Goal: Task Accomplishment & Management: Use online tool/utility

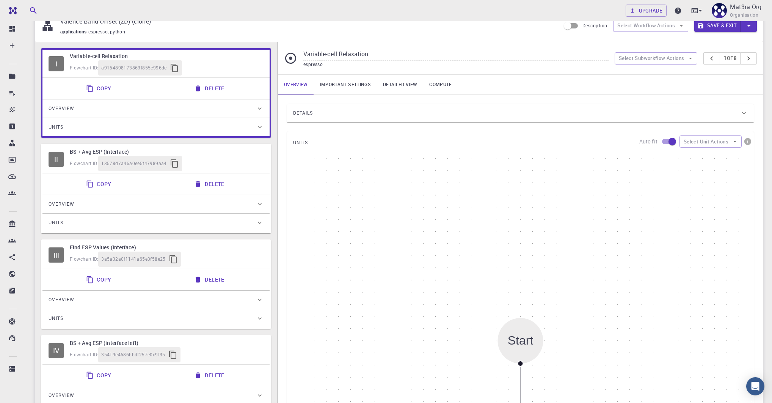
click at [632, 64] on div "Variable-cell Relaxation espresso Select Subworkflow Actions 1 of 8" at bounding box center [520, 58] width 485 height 32
click at [629, 57] on button "Select Subworkflow Actions" at bounding box center [656, 58] width 83 height 12
click at [634, 19] on div "Upgrade Mat3ra Org Organisation" at bounding box center [694, 11] width 137 height 20
click at [633, 25] on button "Select Workflow Actions" at bounding box center [650, 26] width 75 height 12
click at [631, 42] on div at bounding box center [627, 44] width 14 height 8
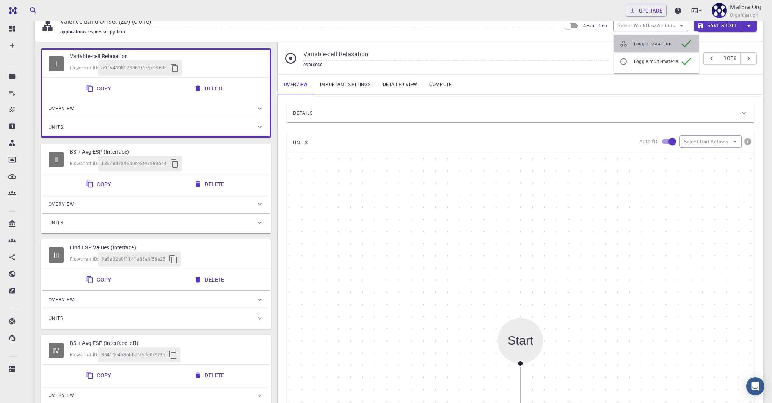
type input "BS + Avg ESP (Interface)"
type input "5.4.0"
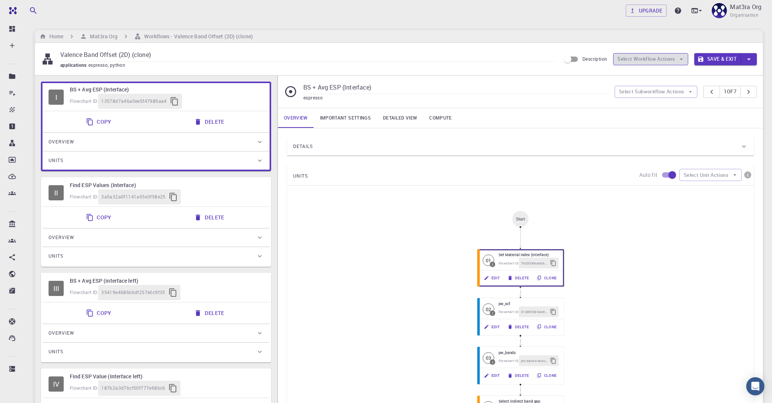
click at [633, 64] on button "Select Workflow Actions" at bounding box center [650, 59] width 75 height 12
click at [642, 73] on span "Toggle relaxation" at bounding box center [664, 74] width 60 height 8
type input "Variable-cell Relaxation"
type input "6.3"
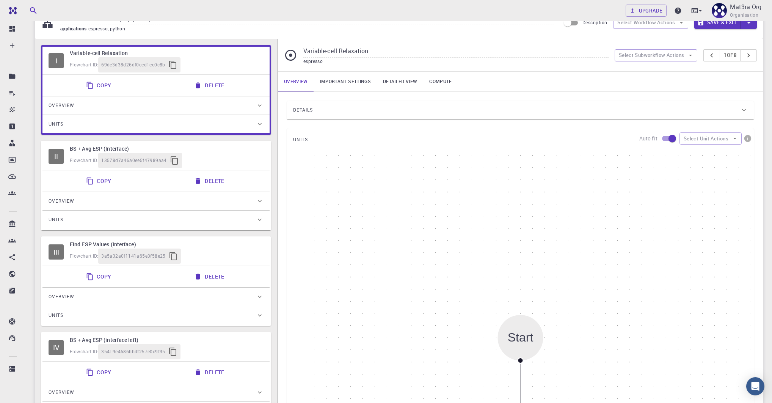
scroll to position [22, 0]
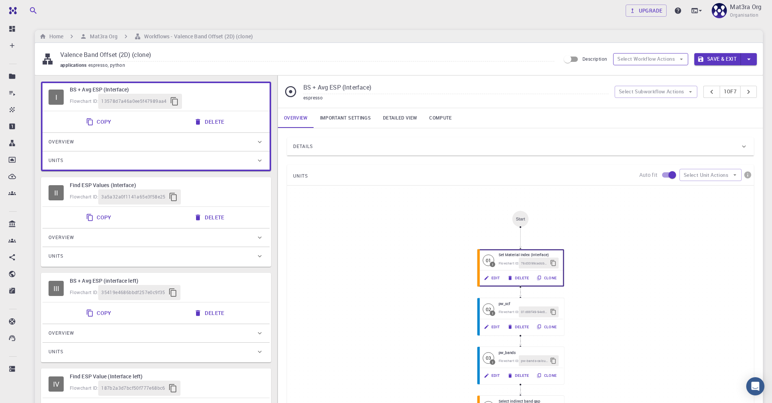
click at [628, 53] on button "Select Workflow Actions" at bounding box center [650, 59] width 75 height 12
click at [631, 69] on li "Toggle relaxation" at bounding box center [656, 74] width 85 height 12
type input "Variable-cell Relaxation"
type input "6.3"
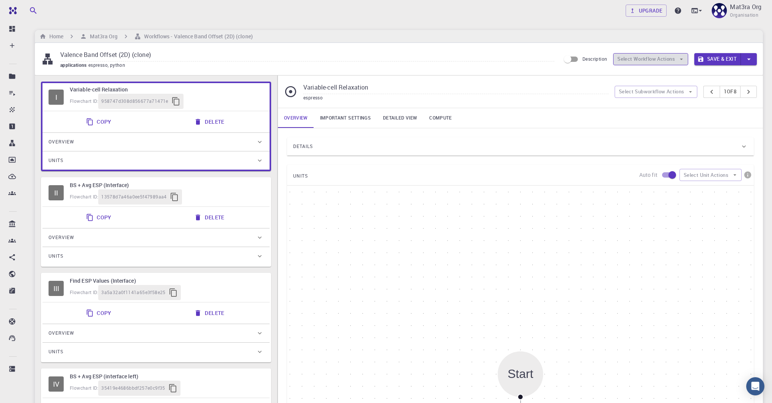
click at [628, 56] on button "Select Workflow Actions" at bounding box center [650, 59] width 75 height 12
click at [700, 171] on button "Select Unit Actions" at bounding box center [711, 175] width 62 height 12
click at [680, 91] on button "Select Subworkflow Actions" at bounding box center [656, 92] width 83 height 12
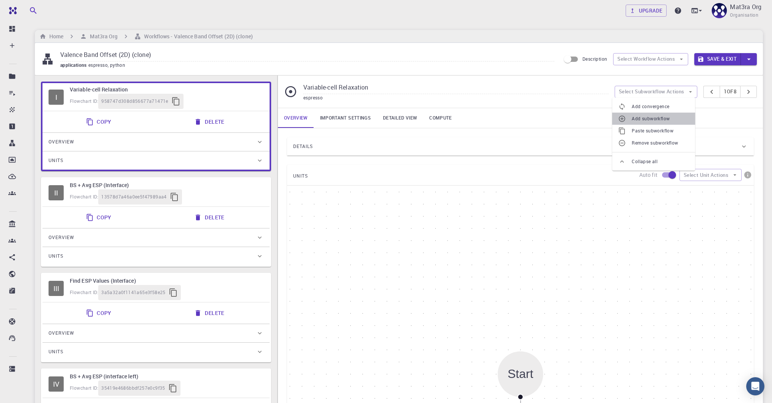
click at [649, 117] on span "Add subworkflow" at bounding box center [660, 119] width 57 height 8
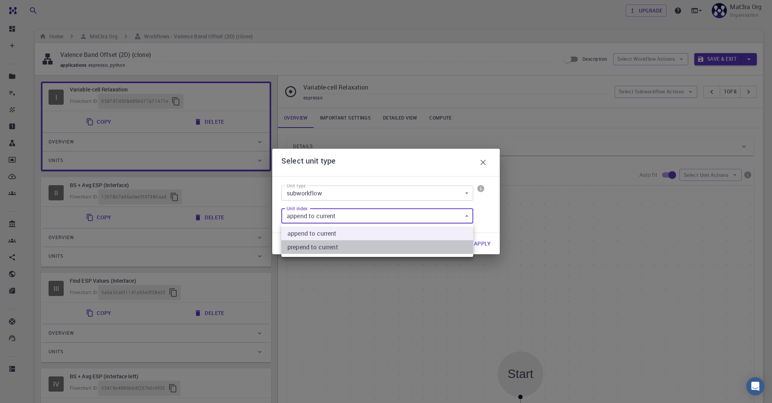
click at [340, 246] on current "prepend to current" at bounding box center [378, 247] width 192 height 14
type input "1"
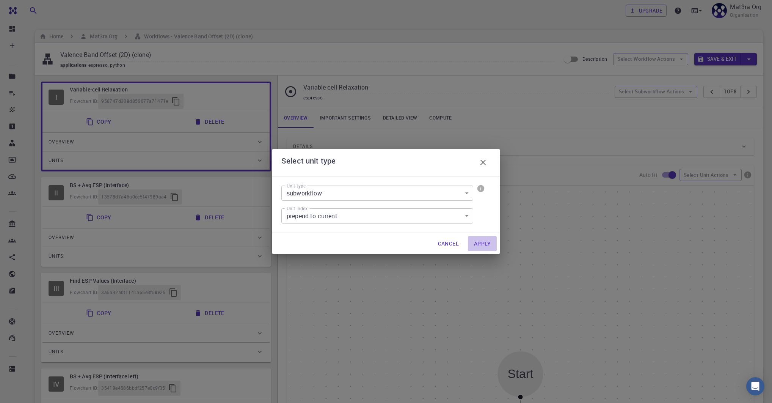
click at [489, 244] on button "Apply" at bounding box center [482, 243] width 29 height 15
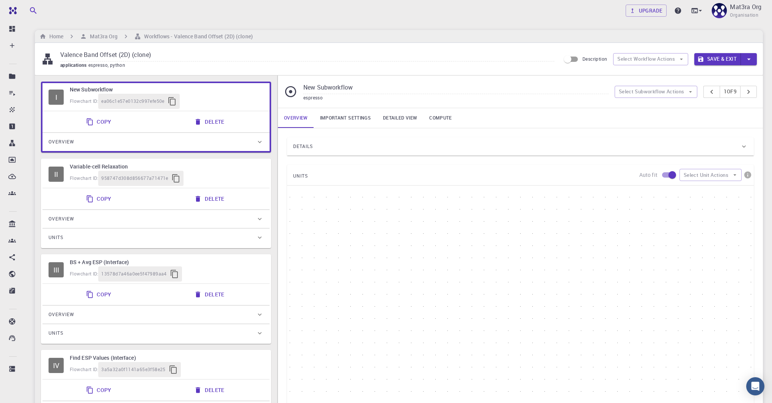
click at [233, 171] on div "Flowchart ID: 958747d308d856677a71471e" at bounding box center [167, 178] width 194 height 15
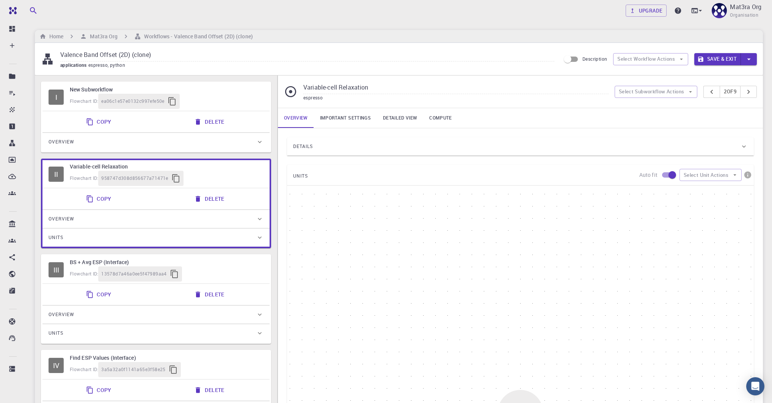
click at [204, 93] on h6 "New Subworkflow" at bounding box center [167, 89] width 194 height 8
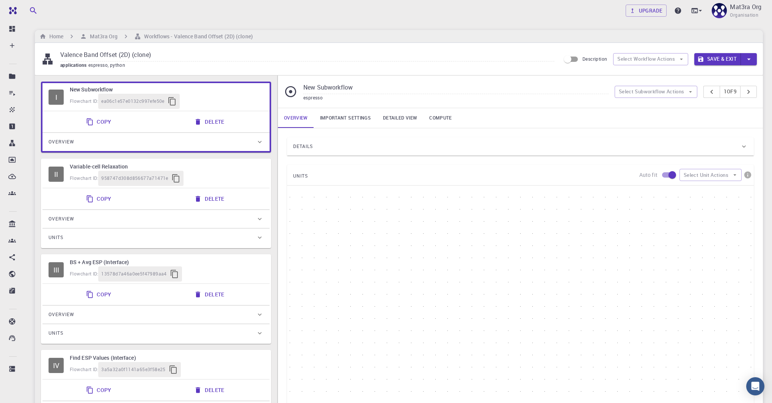
click at [211, 168] on h6 "Variable-cell Relaxation" at bounding box center [167, 166] width 194 height 8
type input "Variable-cell Relaxation"
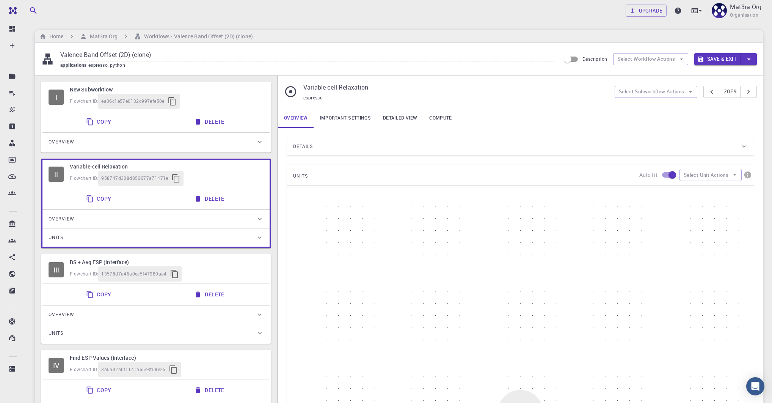
click at [200, 122] on icon "button" at bounding box center [198, 122] width 8 height 8
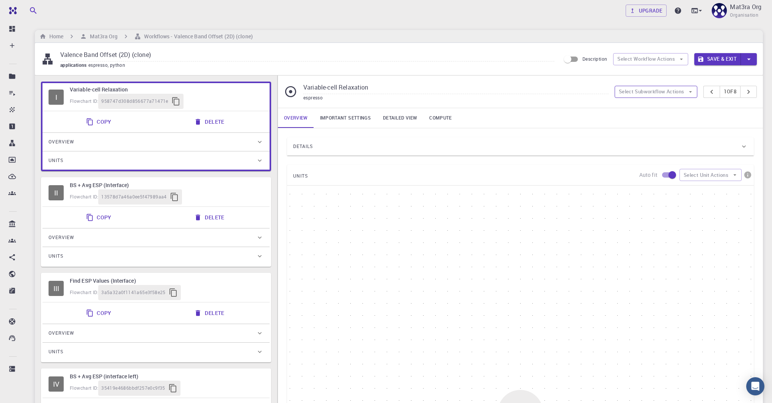
click at [659, 95] on button "Select Subworkflow Actions" at bounding box center [656, 92] width 83 height 12
click at [638, 118] on span "Add subworkflow" at bounding box center [660, 119] width 57 height 8
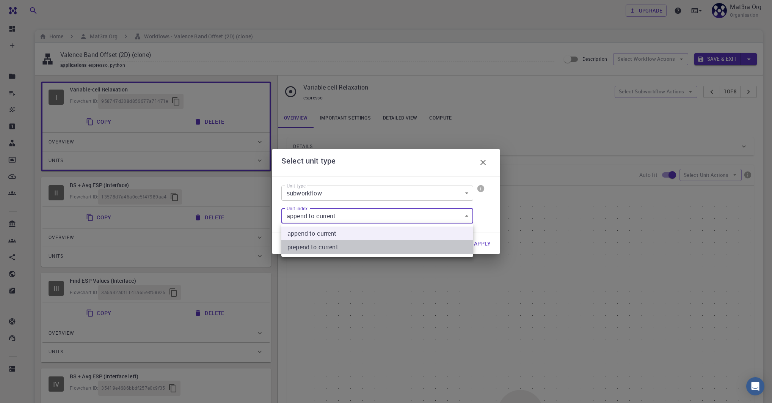
click at [341, 245] on current "prepend to current" at bounding box center [378, 247] width 192 height 14
type input "1"
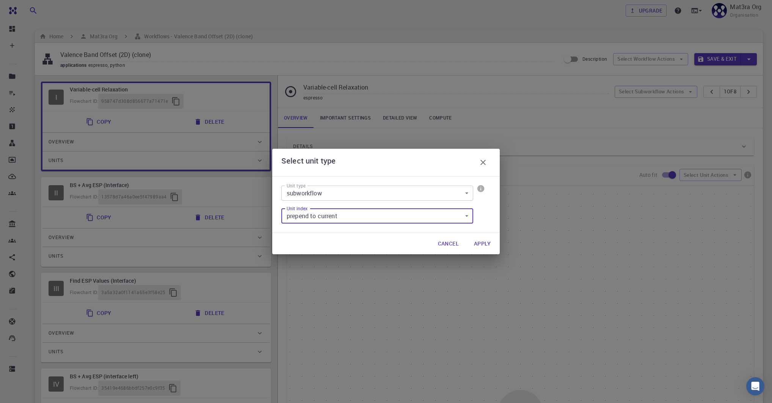
click at [481, 243] on button "Apply" at bounding box center [482, 243] width 29 height 15
type input "New Subworkflow"
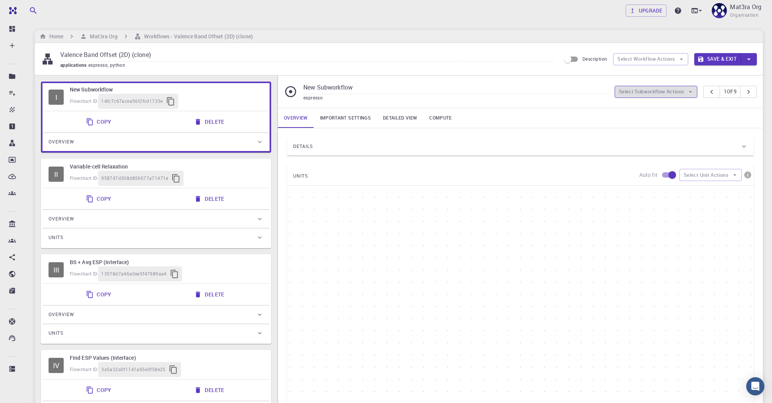
click at [628, 91] on button "Select Subworkflow Actions" at bounding box center [656, 92] width 83 height 12
click at [542, 80] on div "New Subworkflow espresso Select Subworkflow Actions 1 of 9" at bounding box center [520, 91] width 485 height 32
click at [637, 58] on button "Select Workflow Actions" at bounding box center [650, 59] width 75 height 12
click at [652, 94] on span "Toggle multi-material" at bounding box center [657, 95] width 46 height 8
click at [643, 62] on button "Select Workflow Actions" at bounding box center [650, 59] width 75 height 12
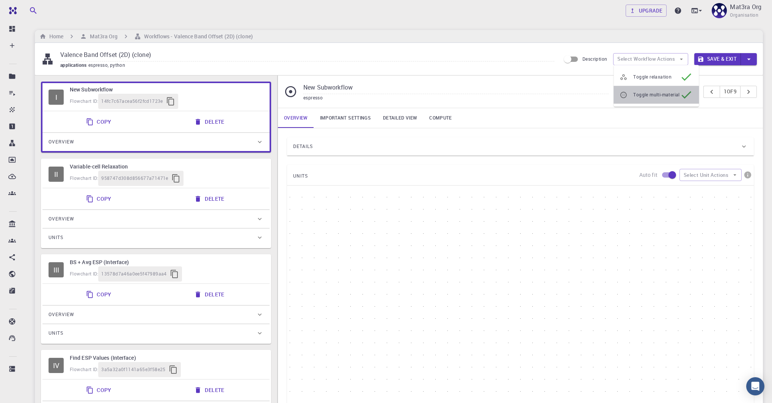
click at [649, 100] on li "Toggle multi-material" at bounding box center [656, 95] width 85 height 18
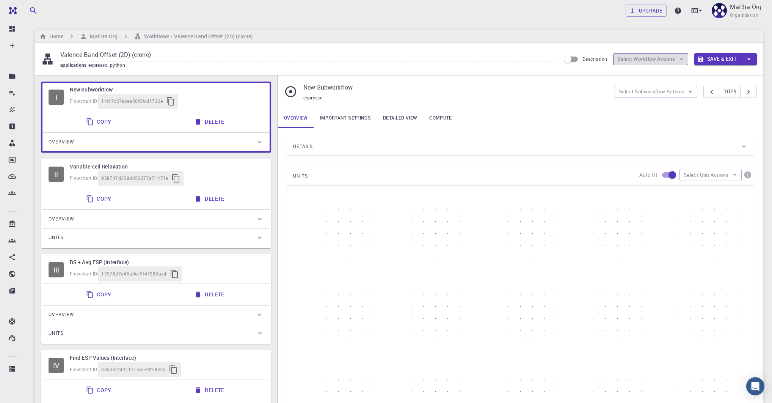
click at [645, 53] on button "Select Workflow Actions" at bounding box center [650, 59] width 75 height 12
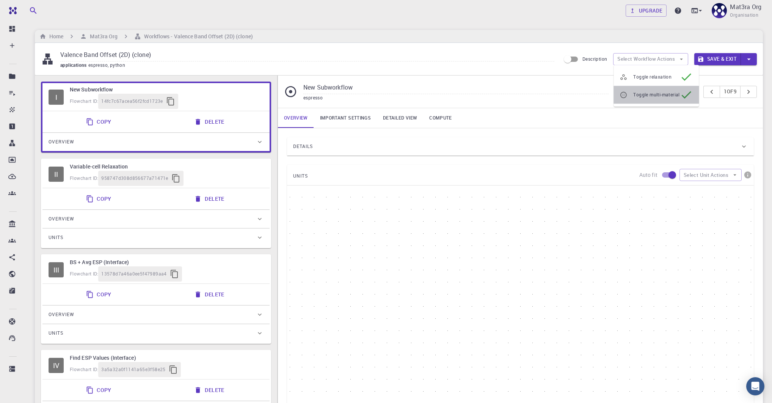
click at [640, 88] on li "Toggle multi-material" at bounding box center [656, 95] width 85 height 18
click at [560, 86] on input "New Subworkflow" at bounding box center [456, 88] width 305 height 13
click at [639, 95] on button "Select Subworkflow Actions" at bounding box center [656, 92] width 83 height 12
click at [576, 96] on div "espresso" at bounding box center [456, 98] width 305 height 8
